Goal: Task Accomplishment & Management: Complete application form

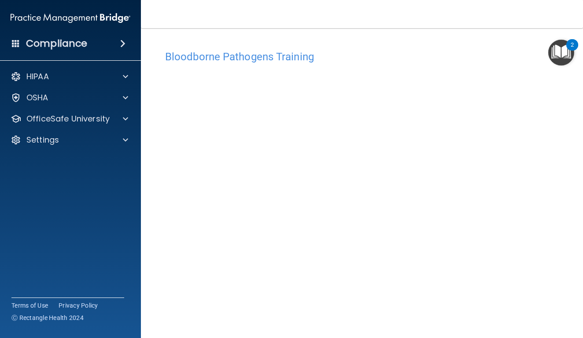
scroll to position [5, 0]
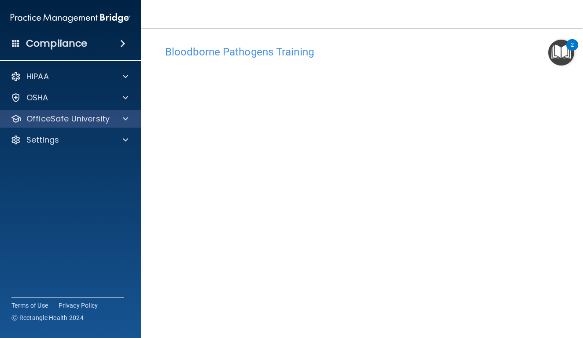
click at [110, 119] on div "OfficeSafe University" at bounding box center [58, 119] width 109 height 11
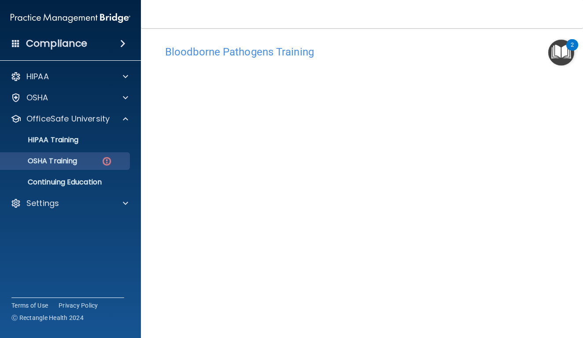
click at [73, 163] on p "OSHA Training" at bounding box center [41, 161] width 71 height 9
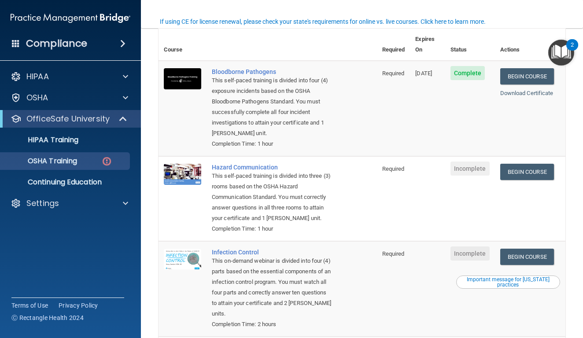
scroll to position [73, 0]
click at [532, 90] on link "Download Certificate" at bounding box center [526, 93] width 53 height 7
click at [528, 164] on link "Begin Course" at bounding box center [527, 172] width 54 height 16
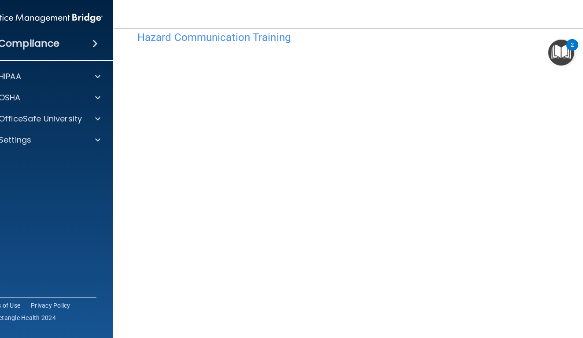
scroll to position [16, 0]
click at [562, 57] on img "Open Resource Center, 2 new notifications" at bounding box center [561, 53] width 26 height 26
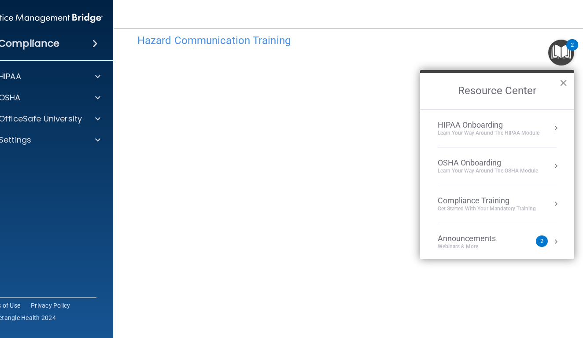
click at [564, 86] on button "×" at bounding box center [563, 83] width 8 height 14
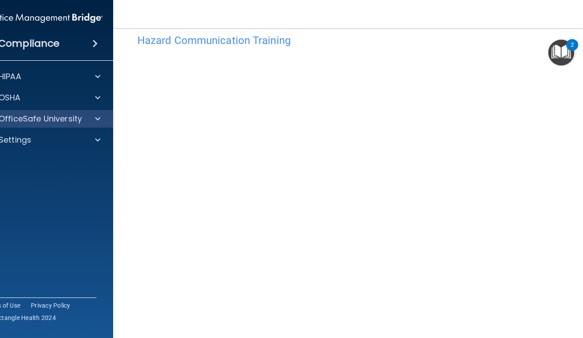
click at [90, 121] on div at bounding box center [96, 119] width 22 height 11
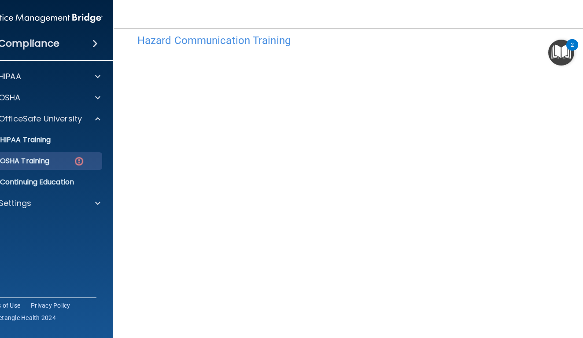
click at [44, 164] on p "OSHA Training" at bounding box center [13, 161] width 71 height 9
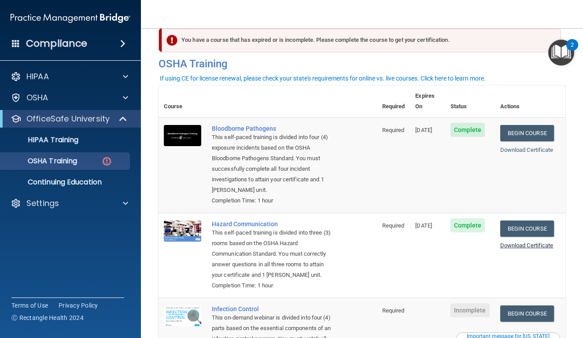
click at [527, 242] on link "Download Certificate" at bounding box center [526, 245] width 53 height 7
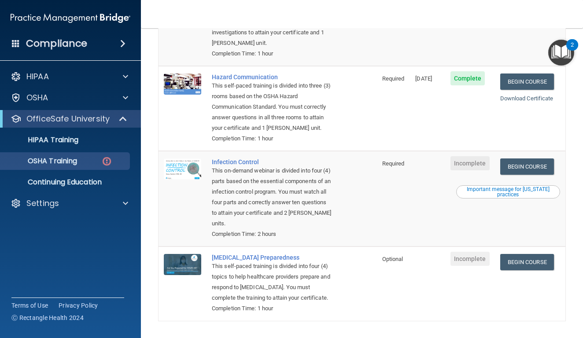
scroll to position [164, 0]
click at [533, 158] on link "Begin Course" at bounding box center [527, 166] width 54 height 16
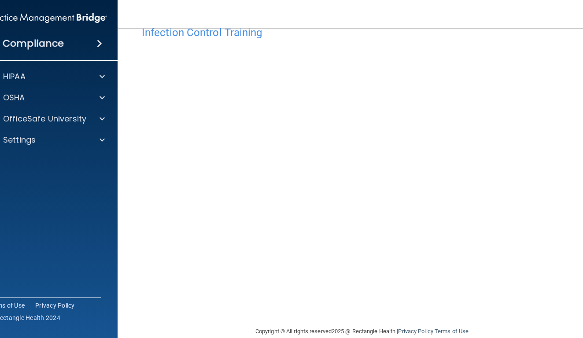
scroll to position [22, 0]
